Goal: Check status: Check status

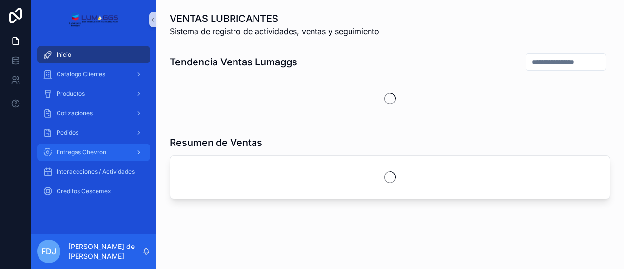
click at [95, 147] on div "Entregas Chevron" at bounding box center [93, 152] width 101 height 16
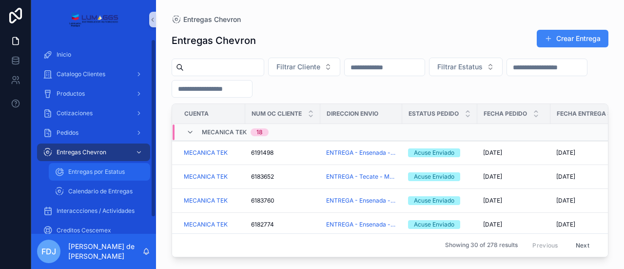
click at [107, 172] on span "Entregas por Estatus" at bounding box center [96, 172] width 57 height 8
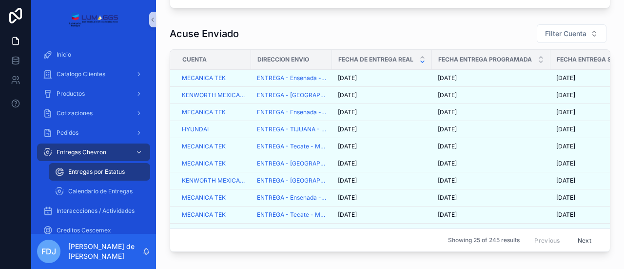
scroll to position [439, 0]
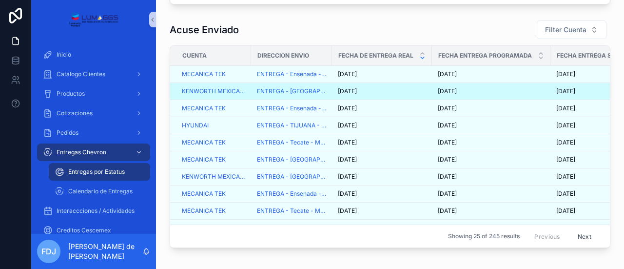
click at [403, 94] on div "9/26/2025 9/26/2025" at bounding box center [382, 91] width 88 height 8
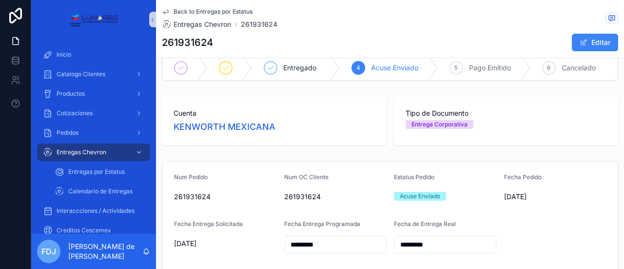
scroll to position [439, 0]
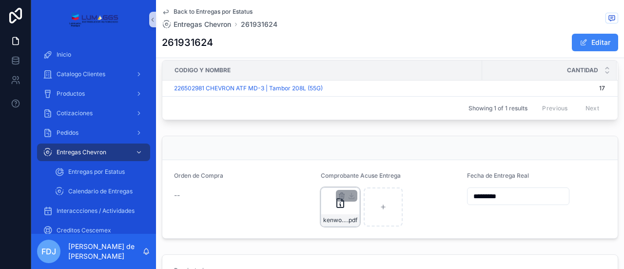
click at [343, 207] on icon "scrollable content" at bounding box center [340, 203] width 12 height 12
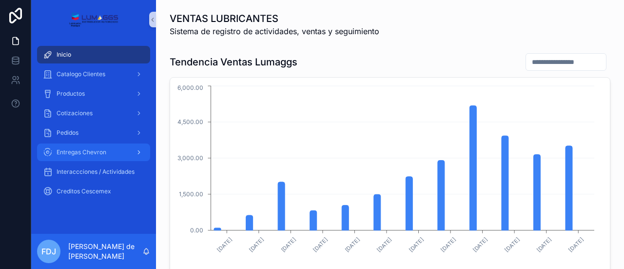
click at [96, 155] on span "Entregas Chevron" at bounding box center [82, 152] width 50 height 8
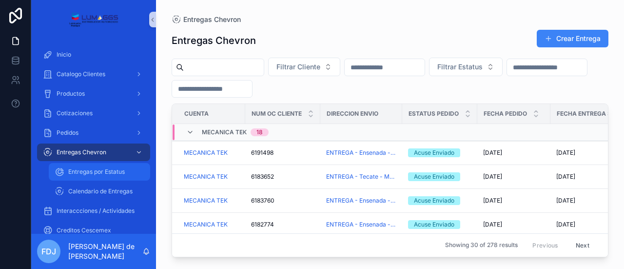
click at [106, 170] on span "Entregas por Estatus" at bounding box center [96, 172] width 57 height 8
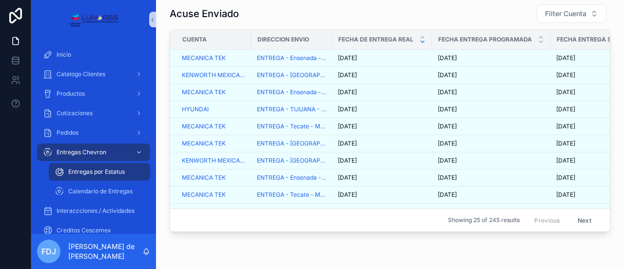
scroll to position [456, 0]
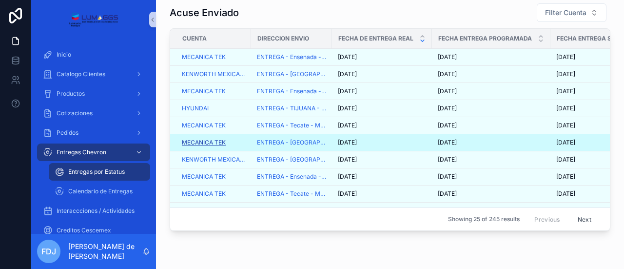
click at [206, 141] on span "MECANICA TEK" at bounding box center [204, 142] width 44 height 8
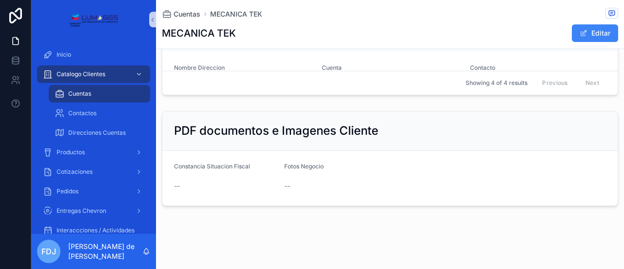
scroll to position [1085, 0]
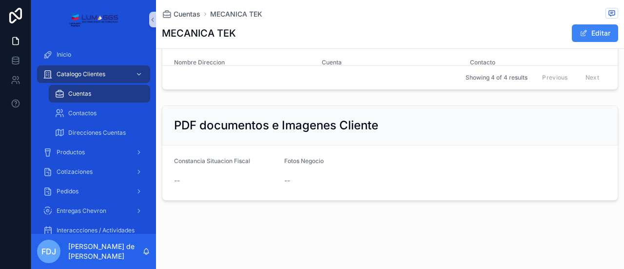
click at [214, 165] on div "Constancia Situacion Fiscal" at bounding box center [225, 163] width 102 height 12
click at [373, 158] on div "Fotos Negocio" at bounding box center [335, 163] width 102 height 12
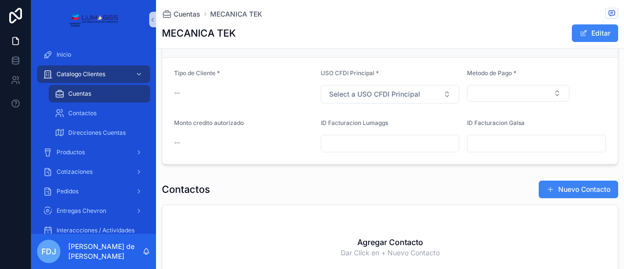
scroll to position [378, 0]
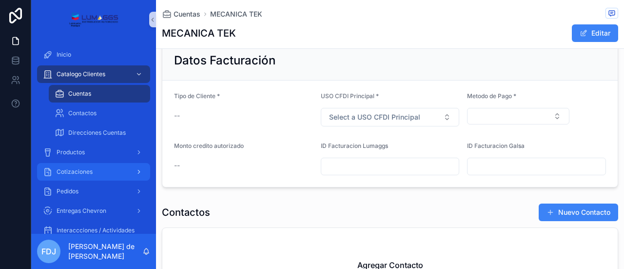
click at [100, 170] on div "Cotizaciones" at bounding box center [93, 172] width 101 height 16
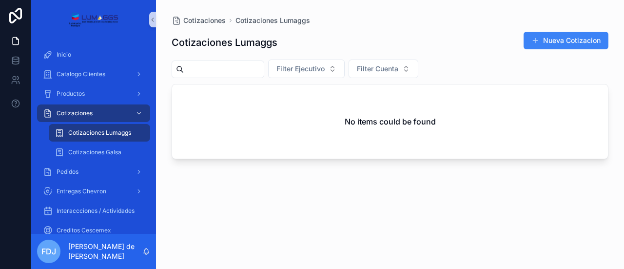
click at [111, 133] on span "Cotizaciones Lumaggs" at bounding box center [99, 133] width 63 height 8
click at [90, 132] on span "Cotizaciones Lumaggs" at bounding box center [99, 133] width 63 height 8
click at [281, 127] on div "No items could be found" at bounding box center [390, 121] width 436 height 74
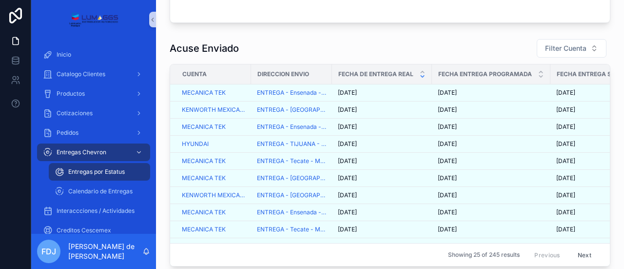
scroll to position [422, 0]
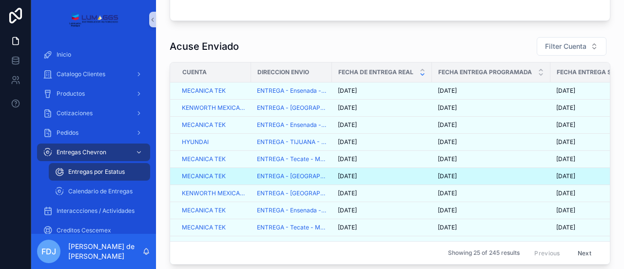
click at [396, 178] on div "[DATE] [DATE]" at bounding box center [382, 176] width 88 height 8
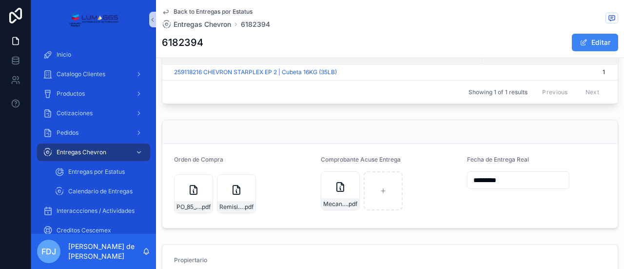
scroll to position [472, 0]
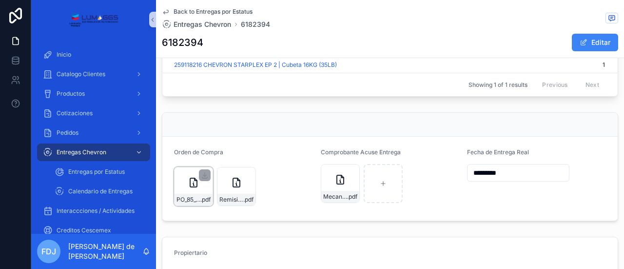
click at [188, 194] on div "PO_85_6182394_0_US .pdf" at bounding box center [193, 186] width 39 height 39
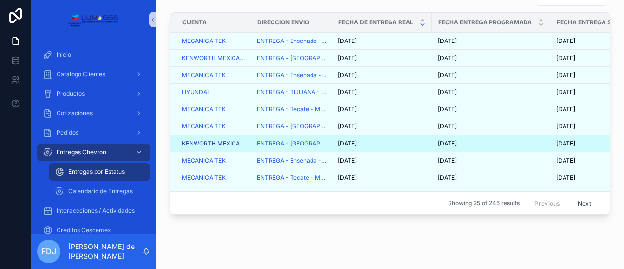
click at [214, 144] on span "KENWORTH MEXICANA" at bounding box center [213, 143] width 63 height 8
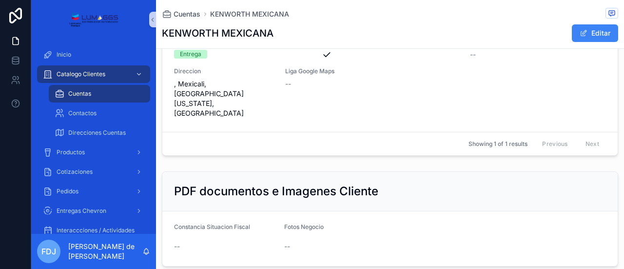
scroll to position [994, 0]
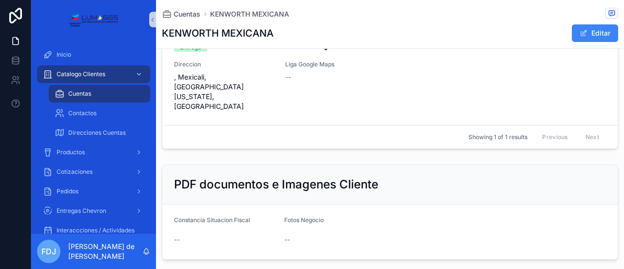
click at [195, 234] on div "--" at bounding box center [225, 239] width 102 height 10
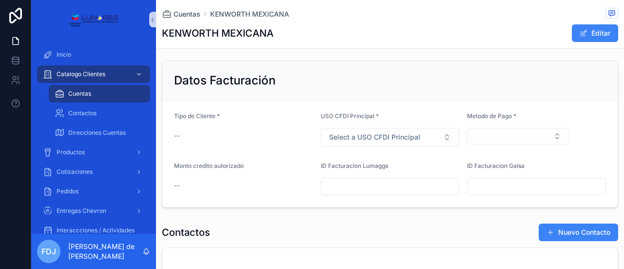
scroll to position [357, 0]
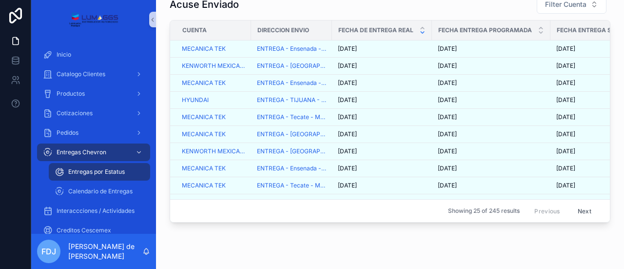
scroll to position [465, 0]
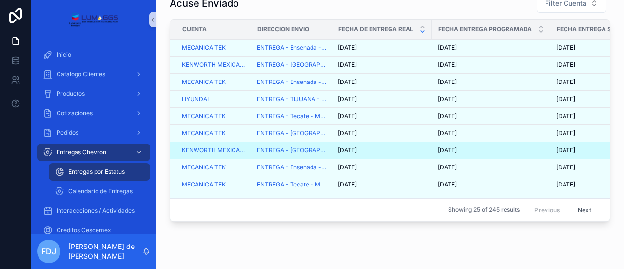
click at [410, 154] on div "[DATE] [DATE]" at bounding box center [382, 150] width 88 height 8
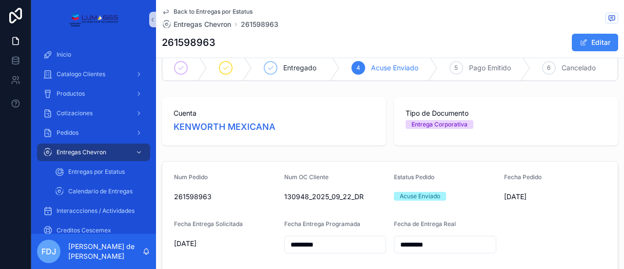
scroll to position [465, 0]
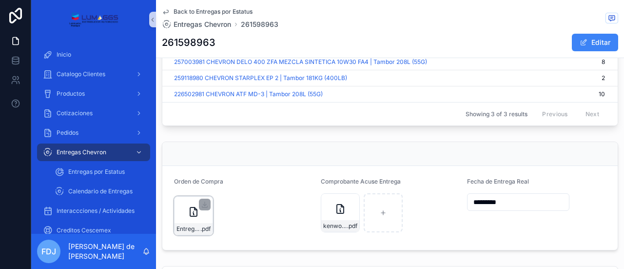
click at [194, 216] on icon "scrollable content" at bounding box center [193, 211] width 7 height 9
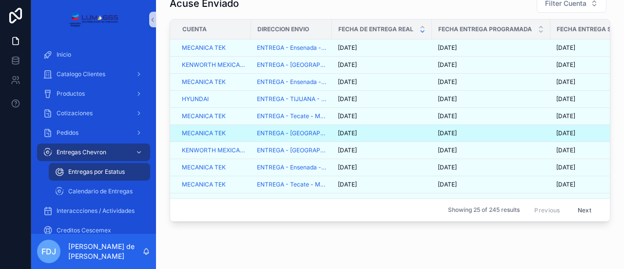
click at [383, 136] on div "[DATE] [DATE]" at bounding box center [382, 133] width 88 height 8
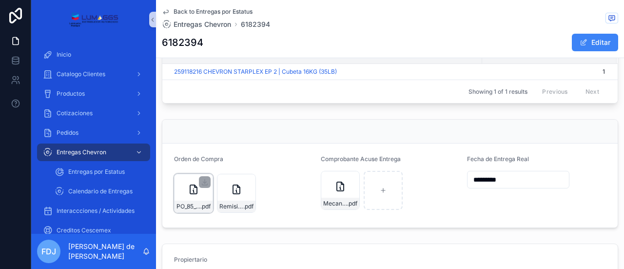
click at [193, 205] on div "PO_85_6182394_0_US .pdf" at bounding box center [194, 206] width 38 height 12
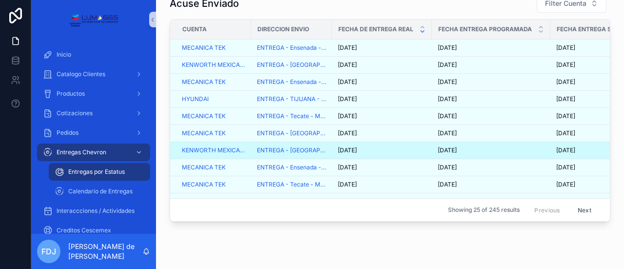
click at [398, 152] on div "[DATE] [DATE]" at bounding box center [382, 150] width 88 height 8
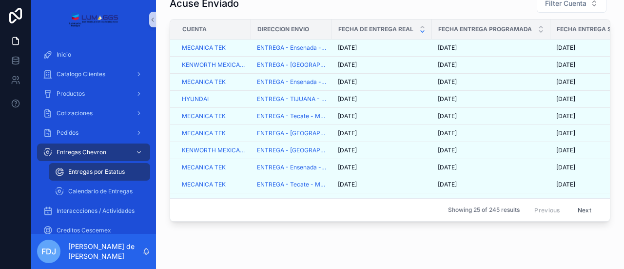
click at [387, 135] on div "[DATE] [DATE]" at bounding box center [382, 133] width 88 height 8
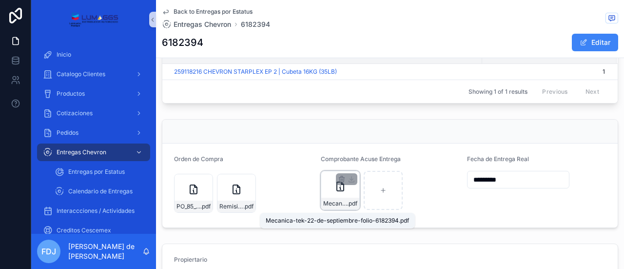
click at [331, 203] on span "Mecanica-tek-22-de-septiembre-folio-6182394" at bounding box center [335, 203] width 24 height 8
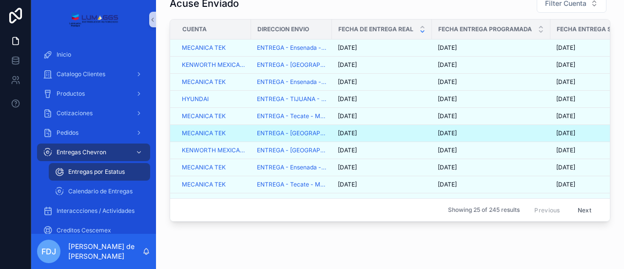
click at [398, 137] on div "[DATE] [DATE]" at bounding box center [382, 133] width 88 height 8
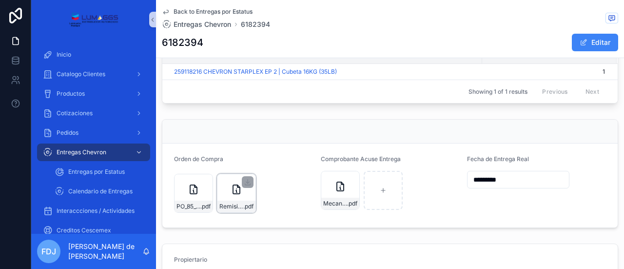
click at [231, 194] on icon "scrollable content" at bounding box center [237, 189] width 12 height 12
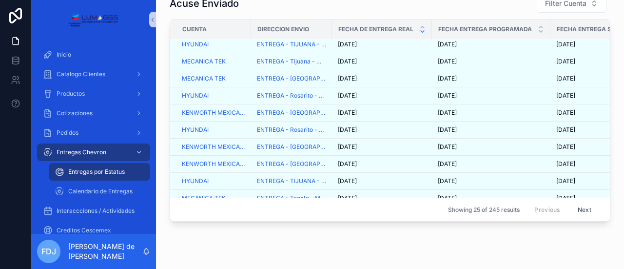
scroll to position [223, 0]
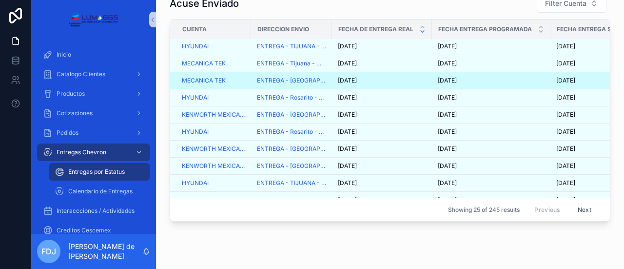
click at [404, 82] on div "[DATE] [DATE]" at bounding box center [382, 81] width 88 height 8
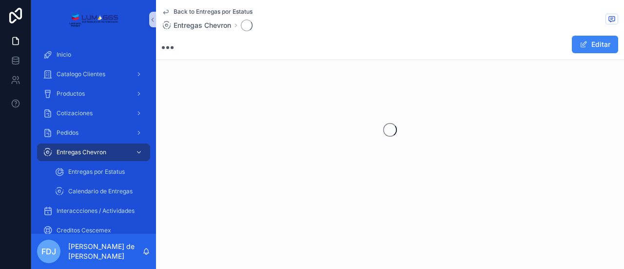
scroll to position [465, 0]
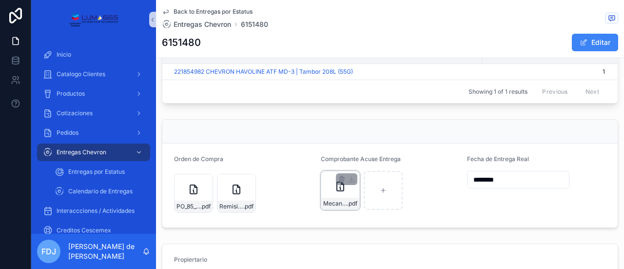
click at [335, 197] on div "Mecanita-TEK-6151480 .pdf" at bounding box center [340, 190] width 39 height 39
